Goal: Transaction & Acquisition: Obtain resource

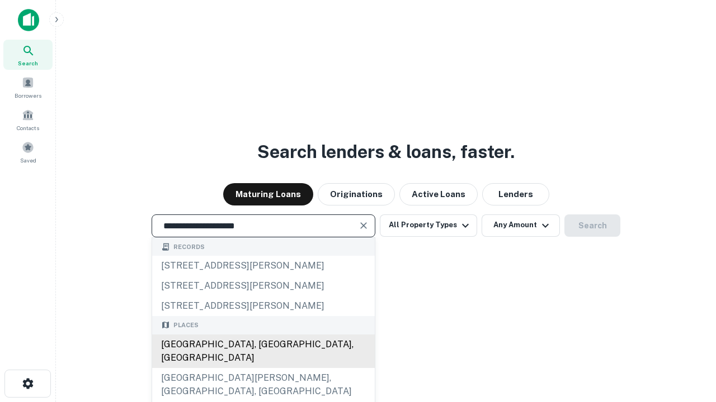
click at [263, 368] on div "[GEOGRAPHIC_DATA], [GEOGRAPHIC_DATA], [GEOGRAPHIC_DATA]" at bounding box center [263, 352] width 222 height 34
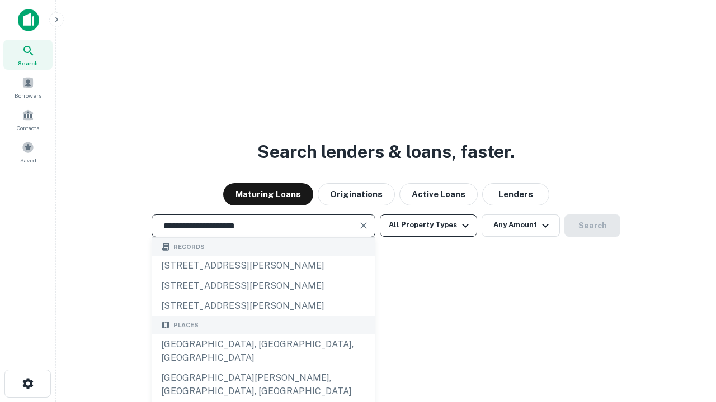
type input "**********"
click at [428, 225] on button "All Property Types" at bounding box center [428, 226] width 97 height 22
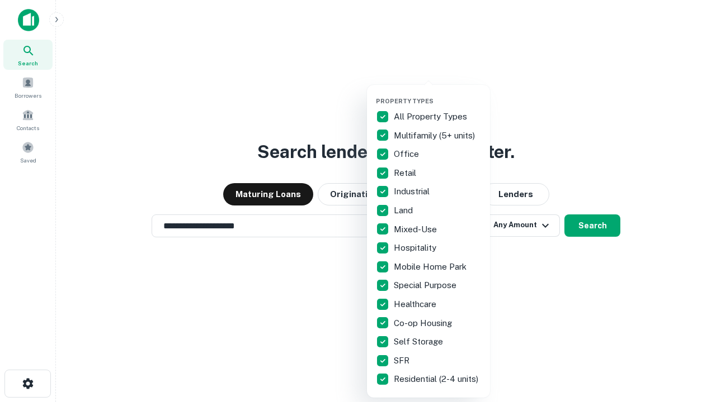
click at [437, 94] on button "button" at bounding box center [437, 94] width 123 height 1
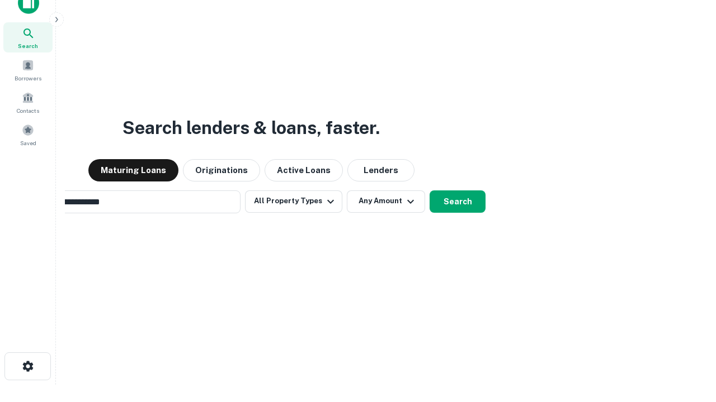
scroll to position [18, 0]
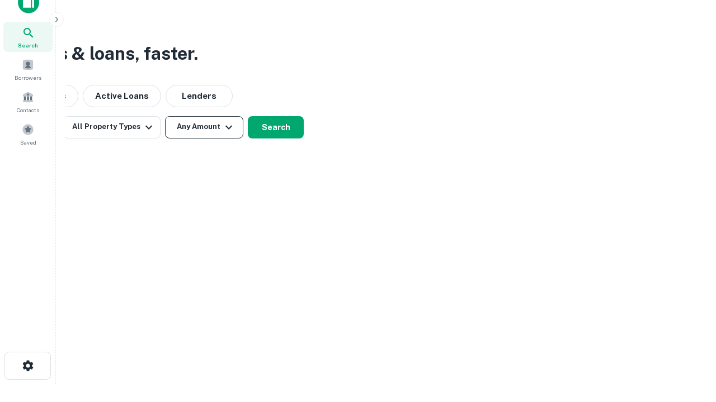
click at [204, 127] on button "Any Amount" at bounding box center [204, 127] width 78 height 22
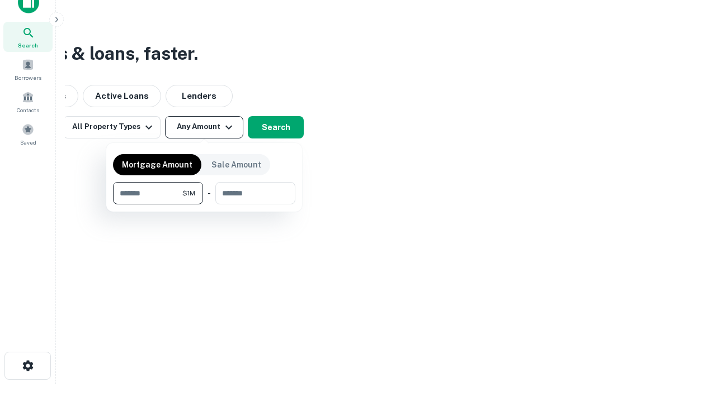
type input "*******"
click at [204, 205] on button "button" at bounding box center [204, 205] width 182 height 1
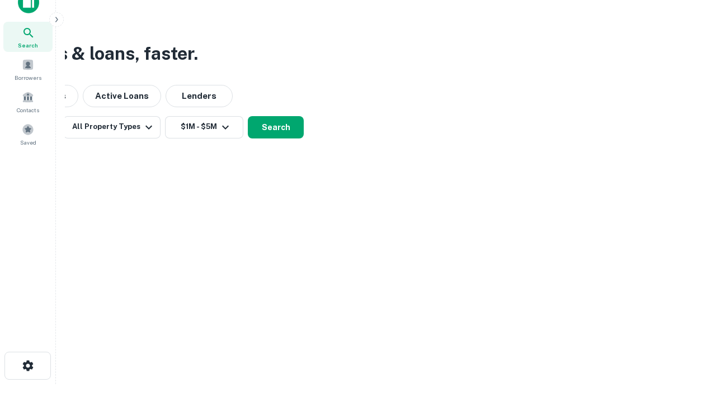
scroll to position [17, 0]
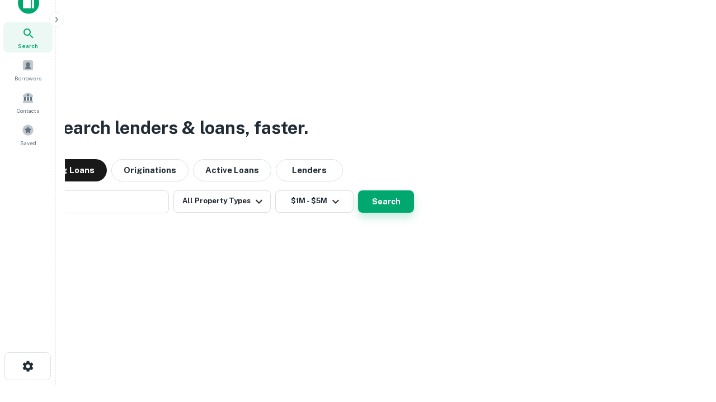
click at [358, 191] on button "Search" at bounding box center [386, 202] width 56 height 22
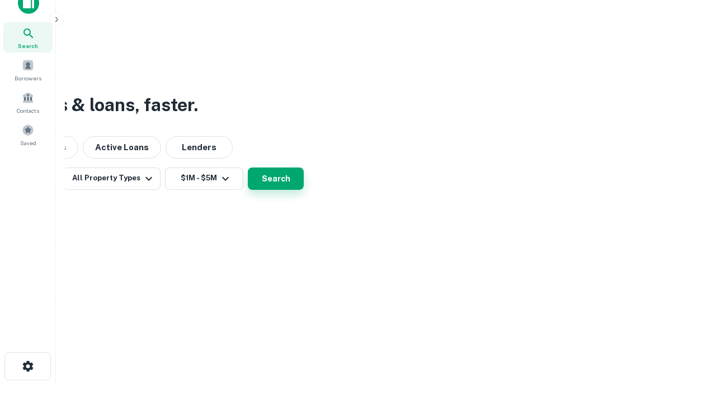
scroll to position [18, 0]
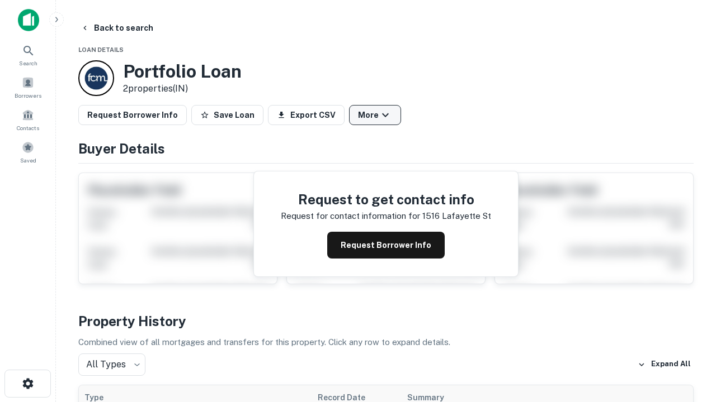
click at [375, 115] on button "More" at bounding box center [375, 115] width 52 height 20
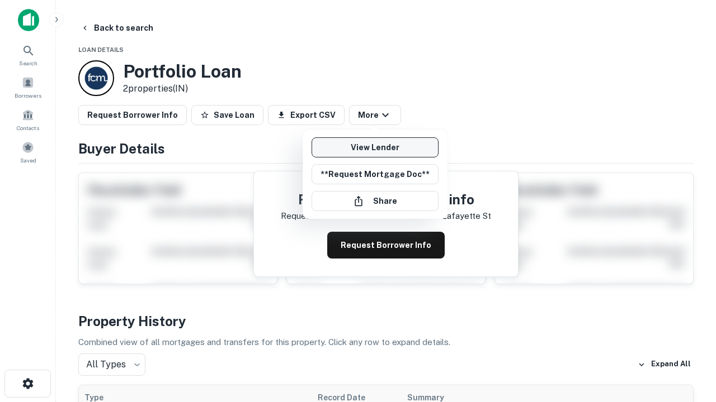
click at [375, 148] on link "View Lender" at bounding box center [374, 148] width 127 height 20
